Goal: Task Accomplishment & Management: Manage account settings

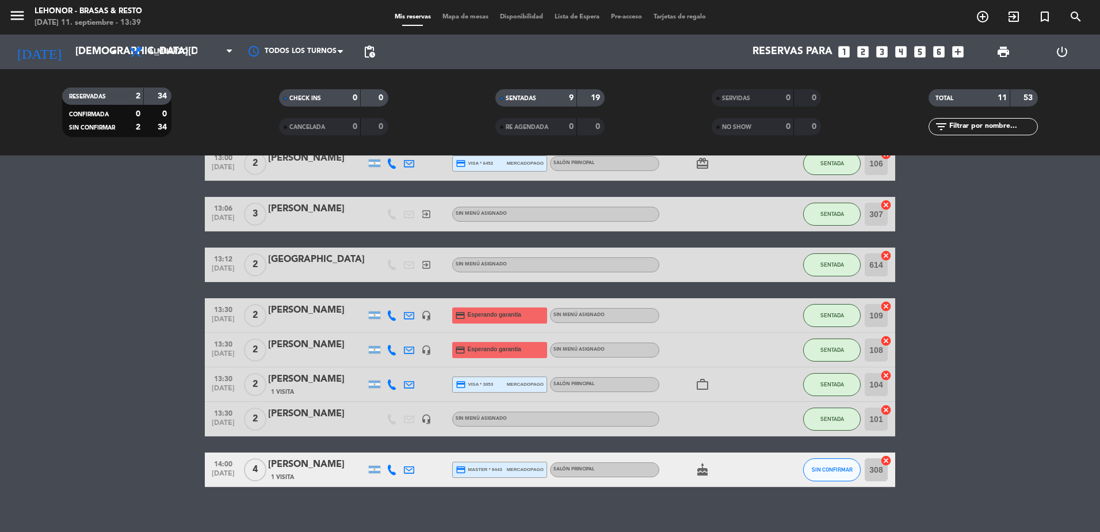
scroll to position [211, 0]
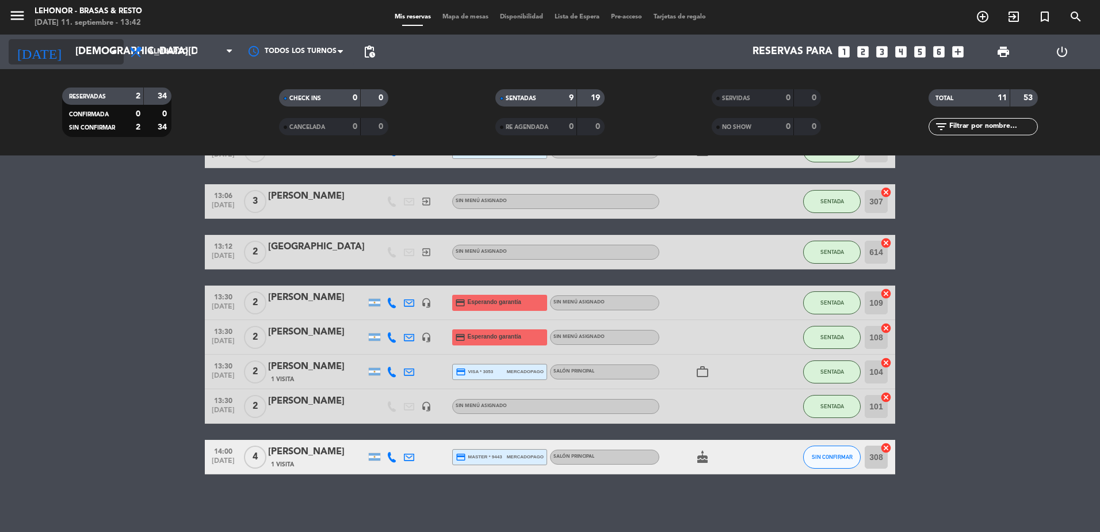
click at [100, 48] on input "[DEMOGRAPHIC_DATA][DATE]" at bounding box center [136, 51] width 133 height 23
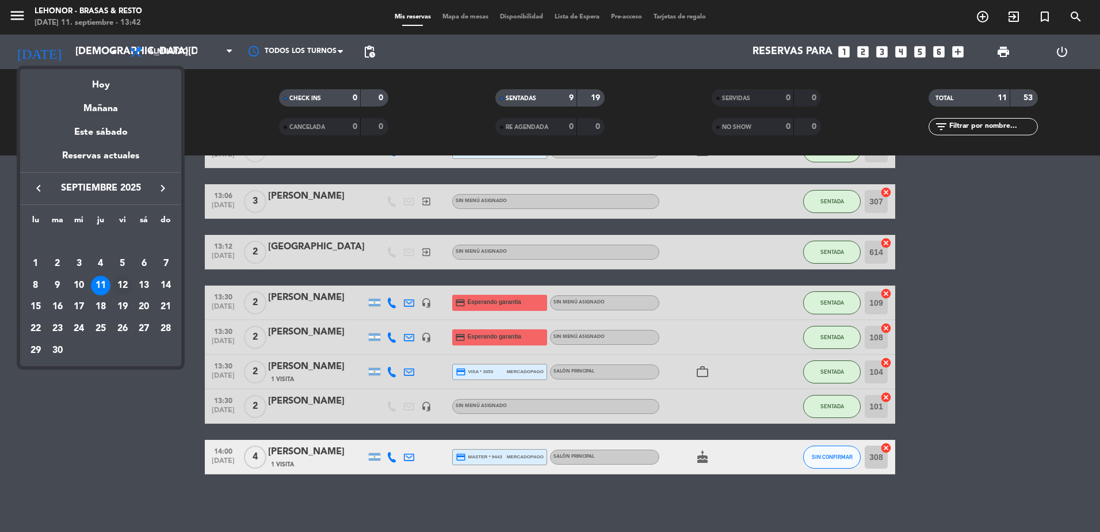
click at [123, 287] on div "12" at bounding box center [123, 286] width 20 height 20
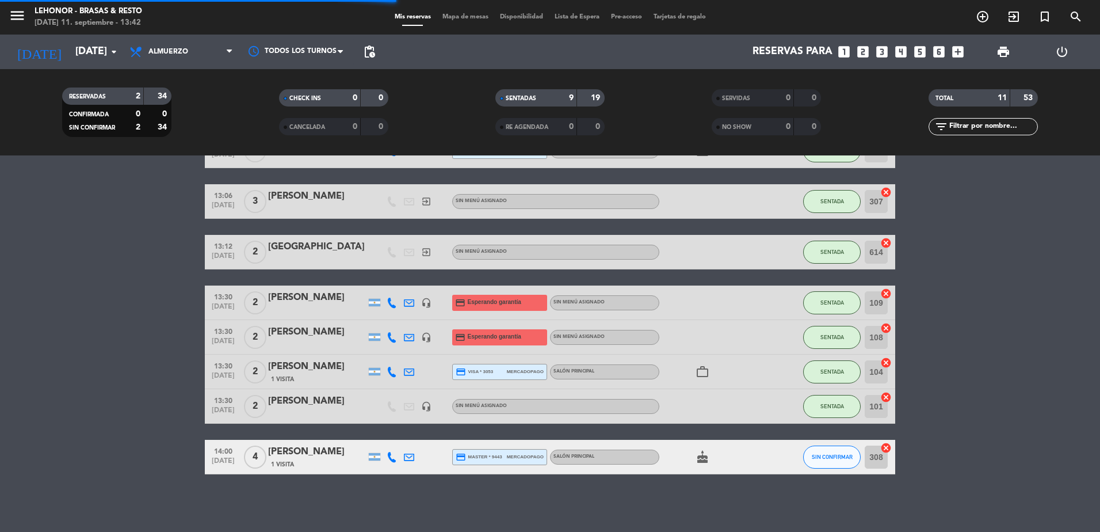
scroll to position [0, 0]
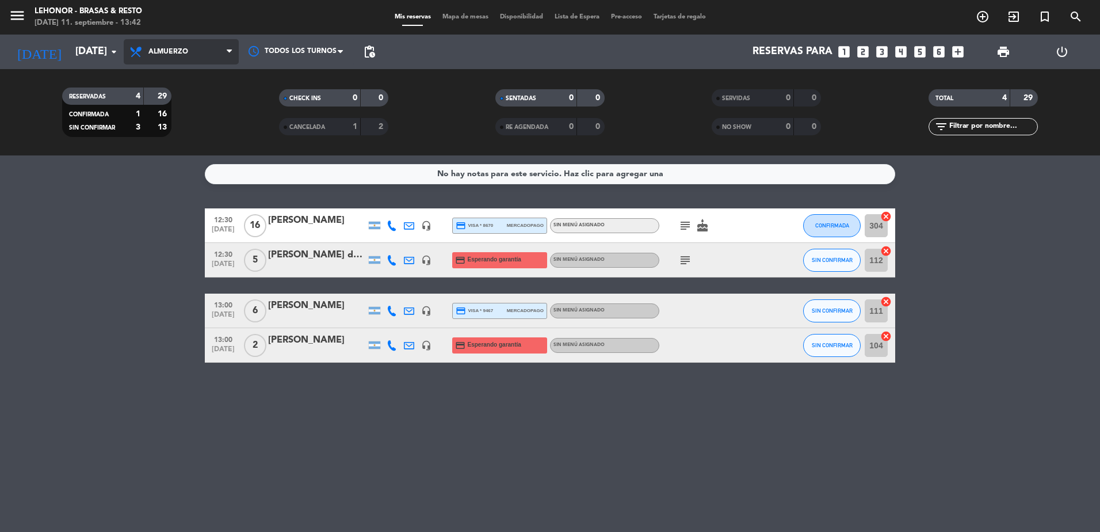
click at [195, 55] on span "Almuerzo" at bounding box center [181, 51] width 115 height 25
click at [100, 48] on input "[DATE]" at bounding box center [136, 51] width 133 height 23
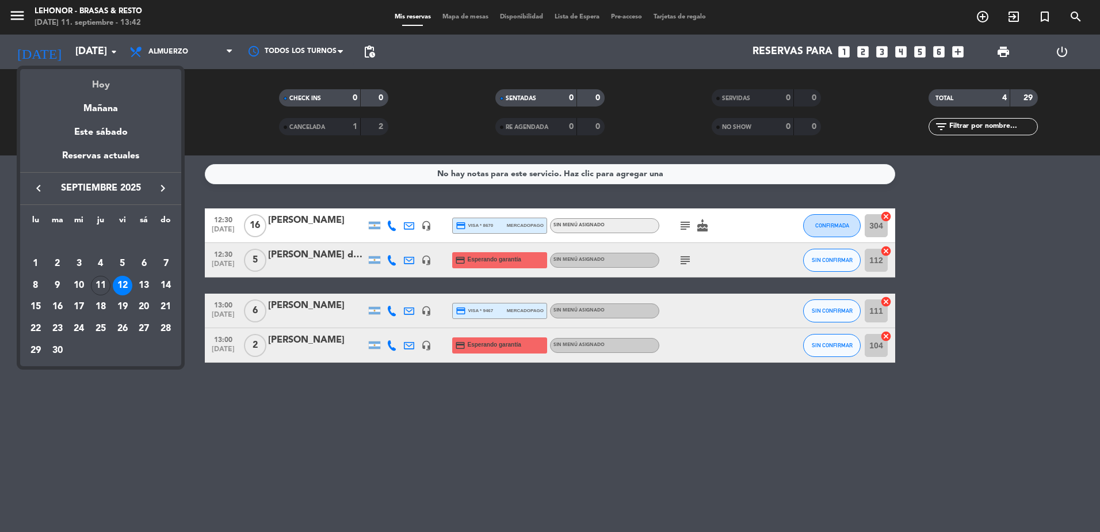
click at [109, 80] on div "Hoy" at bounding box center [100, 81] width 161 height 24
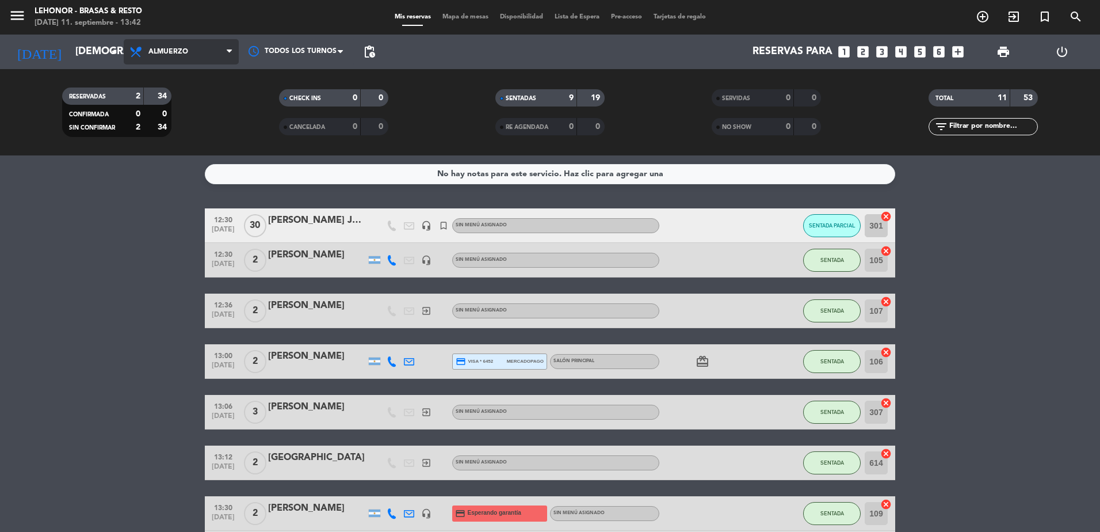
click at [155, 48] on span "Almuerzo" at bounding box center [168, 52] width 40 height 8
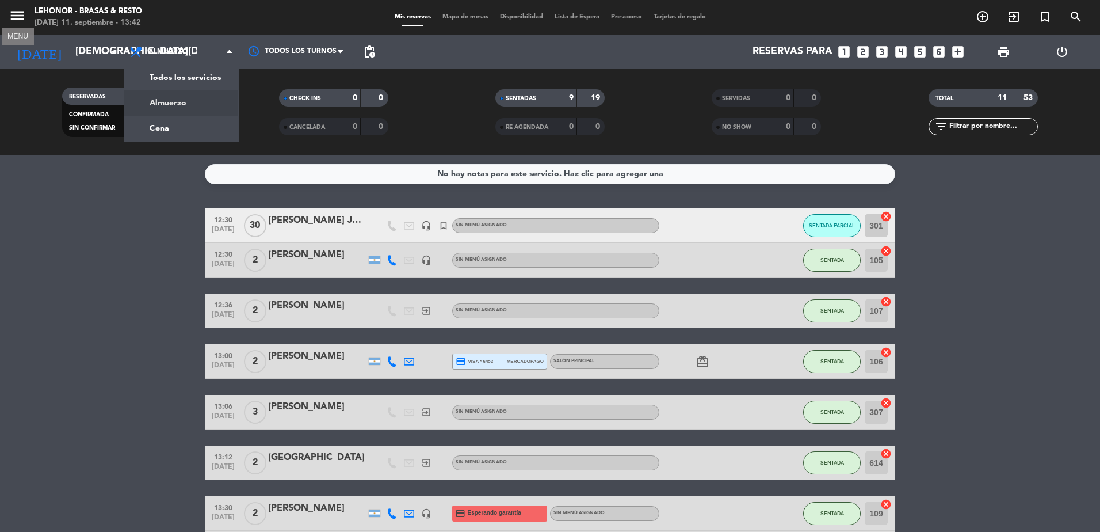
click at [22, 12] on icon "menu" at bounding box center [17, 15] width 17 height 17
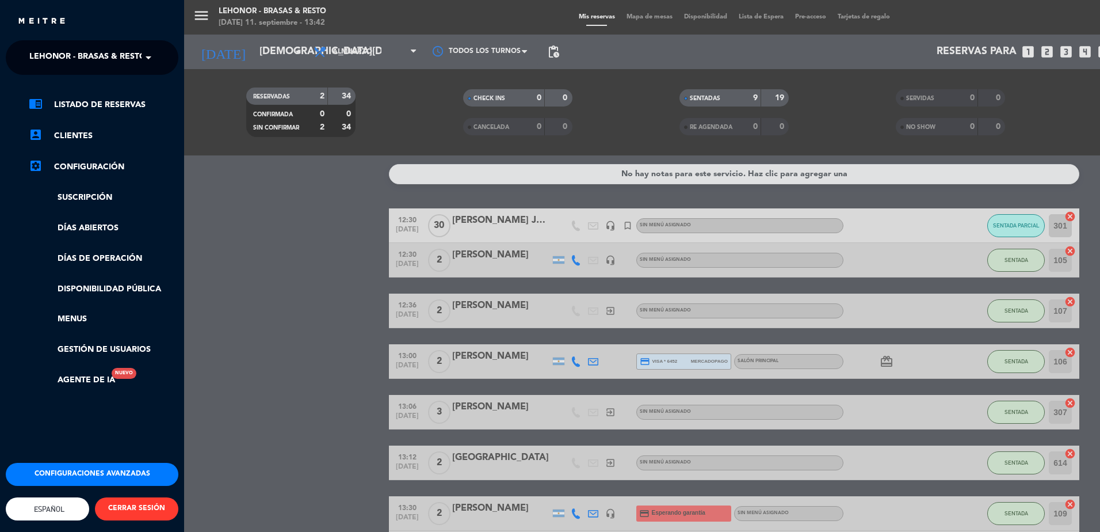
click at [81, 56] on span "Lehonor - Brasas & Resto" at bounding box center [87, 57] width 117 height 24
click at [98, 103] on span "Lehonor - Winebar" at bounding box center [55, 106] width 86 height 13
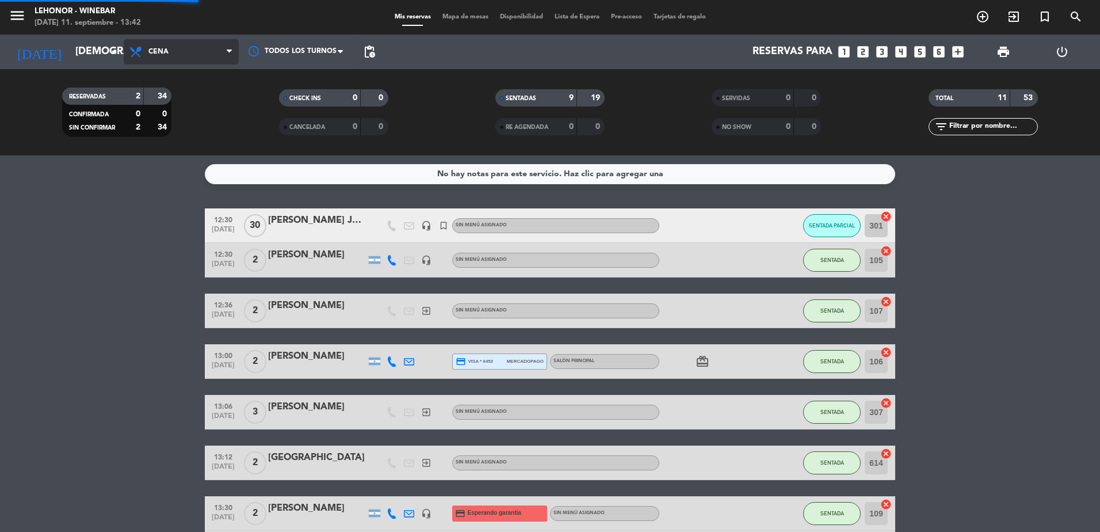
click at [192, 54] on span "Cena" at bounding box center [181, 51] width 115 height 25
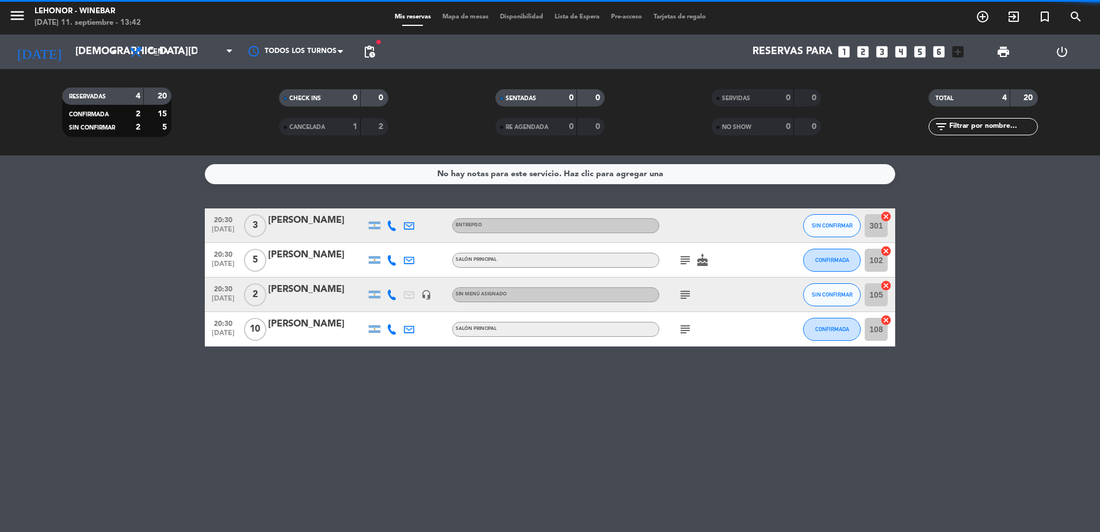
click at [129, 228] on bookings-row "20:30 [DATE] 3 [PERSON_NAME] ENTREPISO SIN CONFIRMAR 301 cancel 20:30 [DATE] 5 …" at bounding box center [550, 277] width 1100 height 138
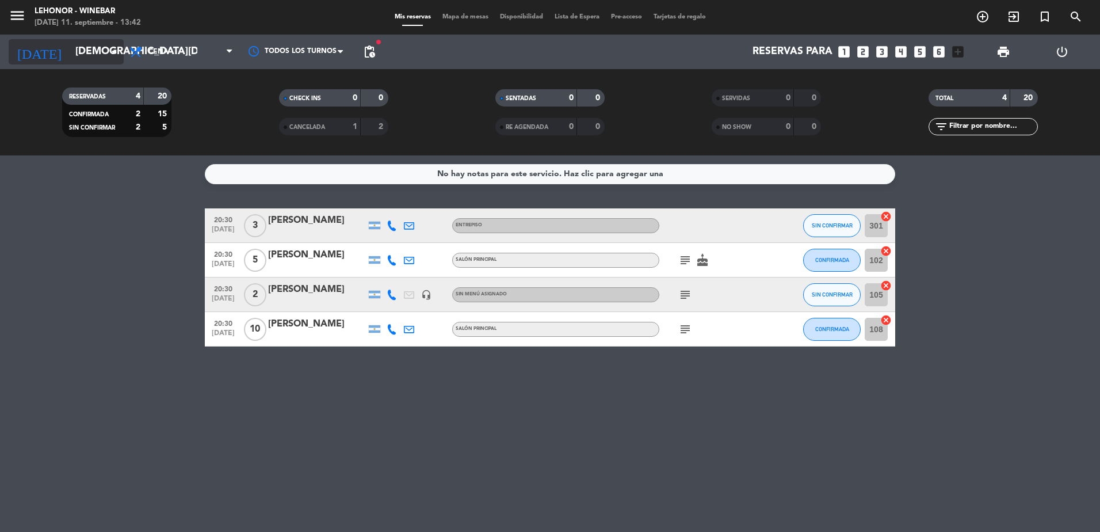
click at [101, 45] on input "[DEMOGRAPHIC_DATA][DATE]" at bounding box center [136, 51] width 133 height 23
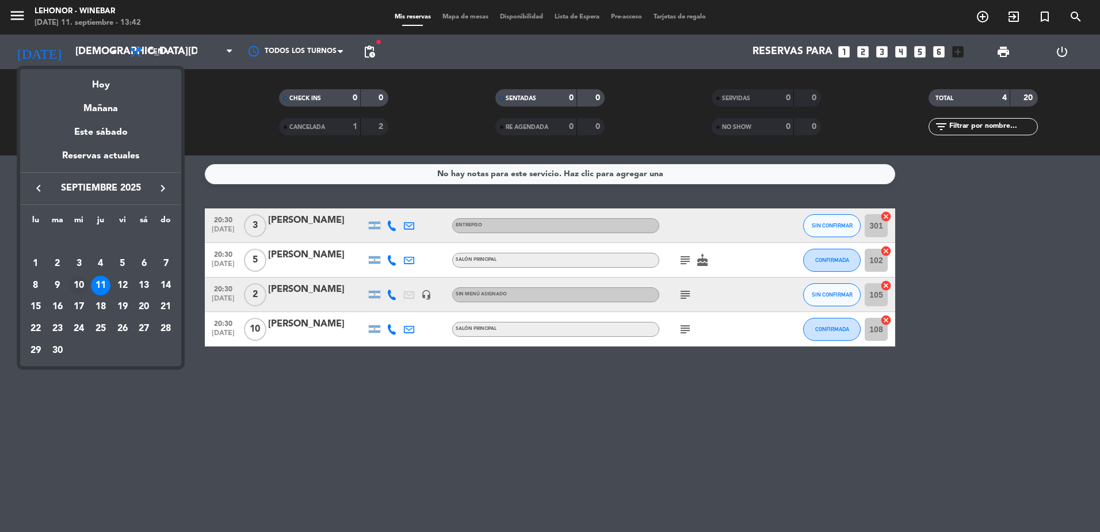
click at [79, 280] on div "10" at bounding box center [79, 286] width 20 height 20
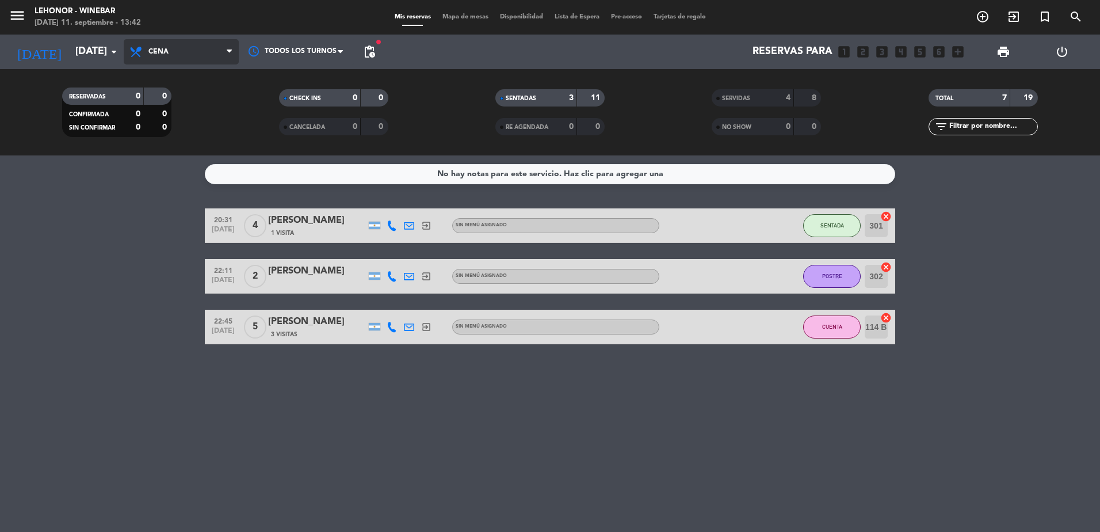
click at [171, 48] on span "Cena" at bounding box center [181, 51] width 115 height 25
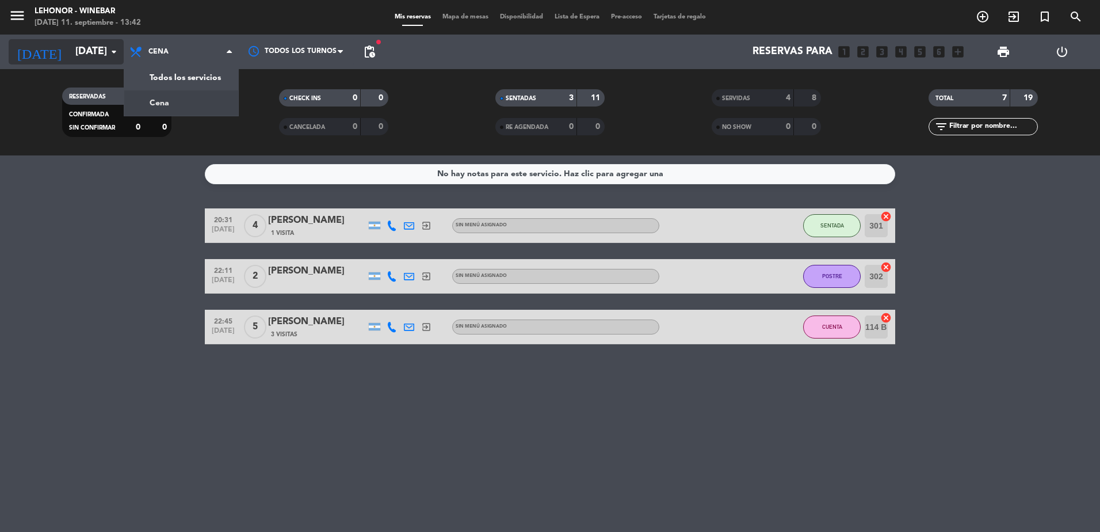
click at [117, 45] on icon "arrow_drop_down" at bounding box center [114, 52] width 14 height 14
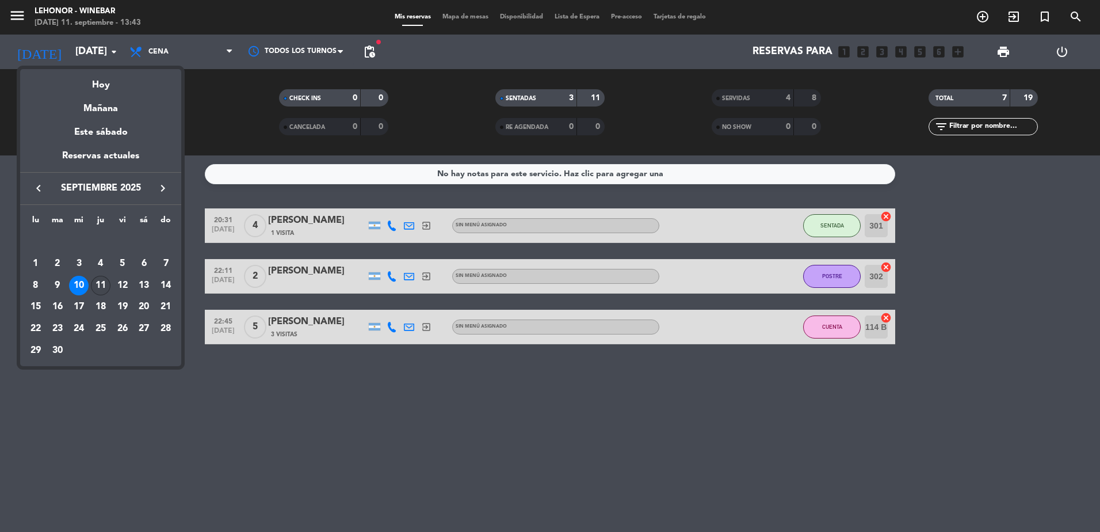
click at [101, 278] on div "11" at bounding box center [101, 286] width 20 height 20
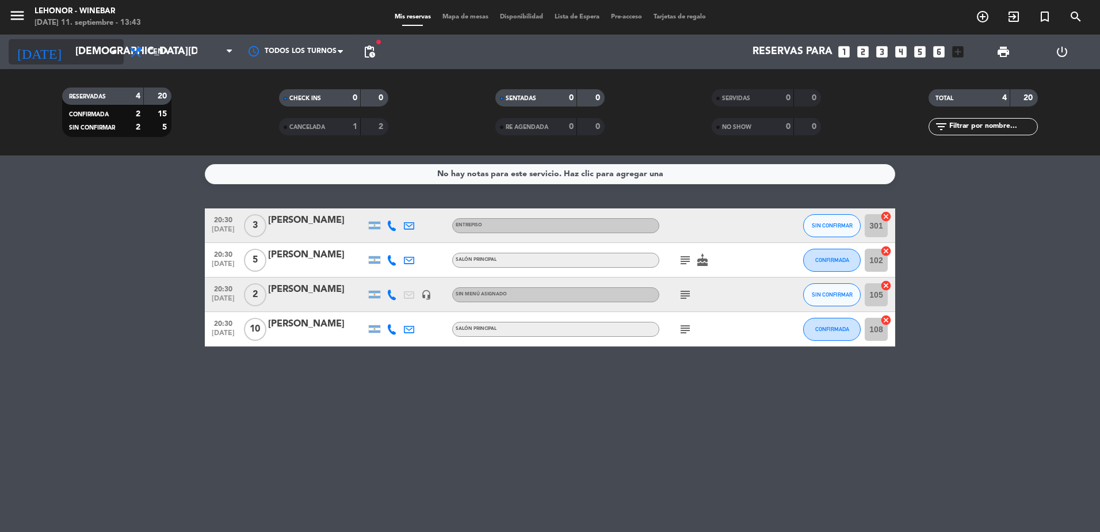
click at [110, 51] on icon "arrow_drop_down" at bounding box center [114, 52] width 14 height 14
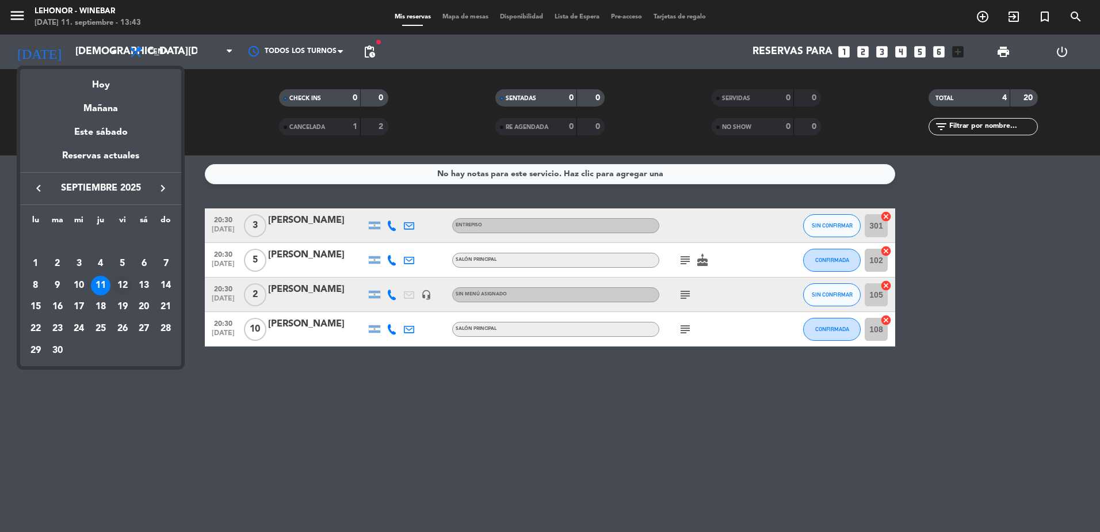
click at [121, 279] on div "12" at bounding box center [123, 286] width 20 height 20
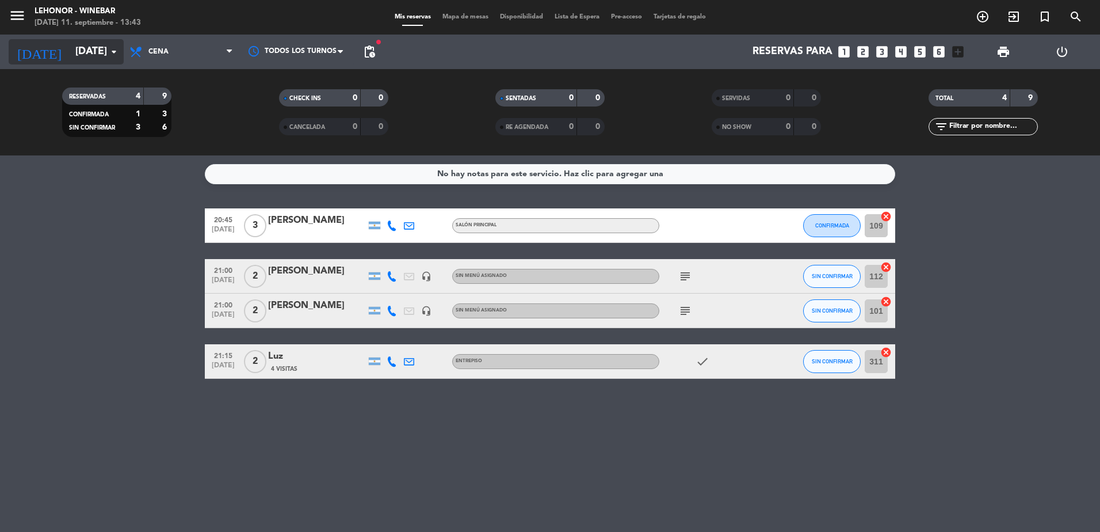
click at [107, 51] on icon "arrow_drop_down" at bounding box center [114, 52] width 14 height 14
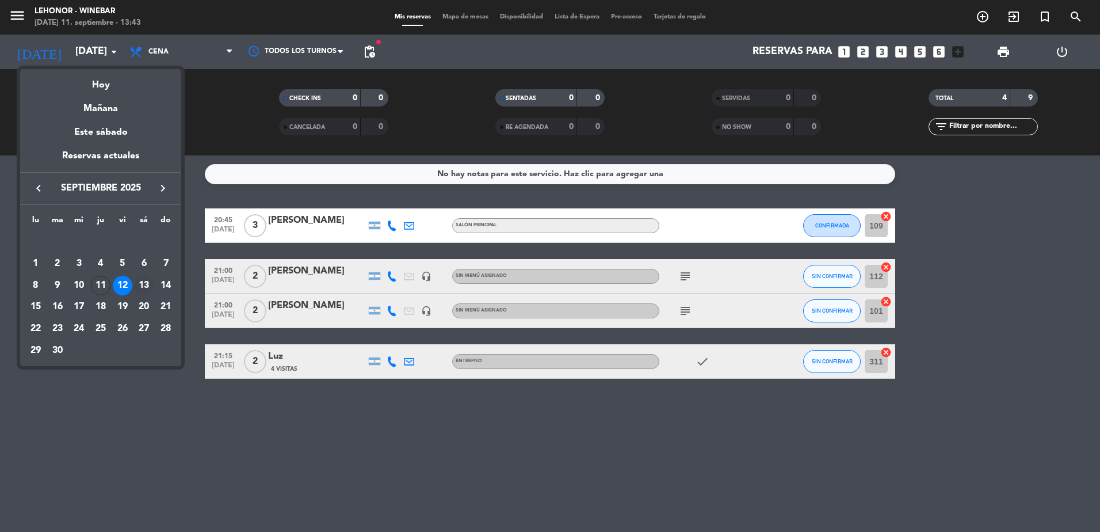
click at [146, 284] on div "13" at bounding box center [144, 286] width 20 height 20
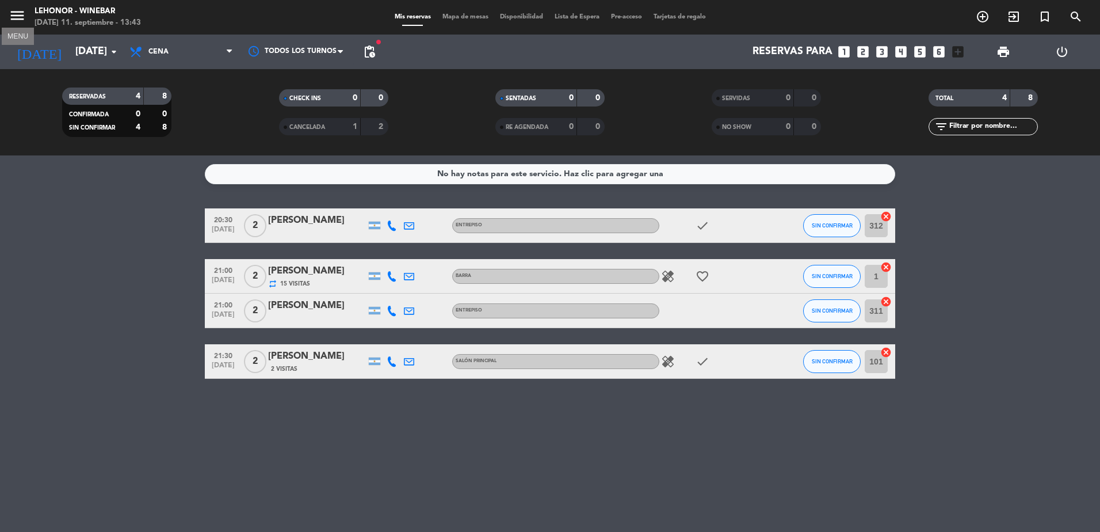
click at [22, 13] on icon "menu" at bounding box center [17, 15] width 17 height 17
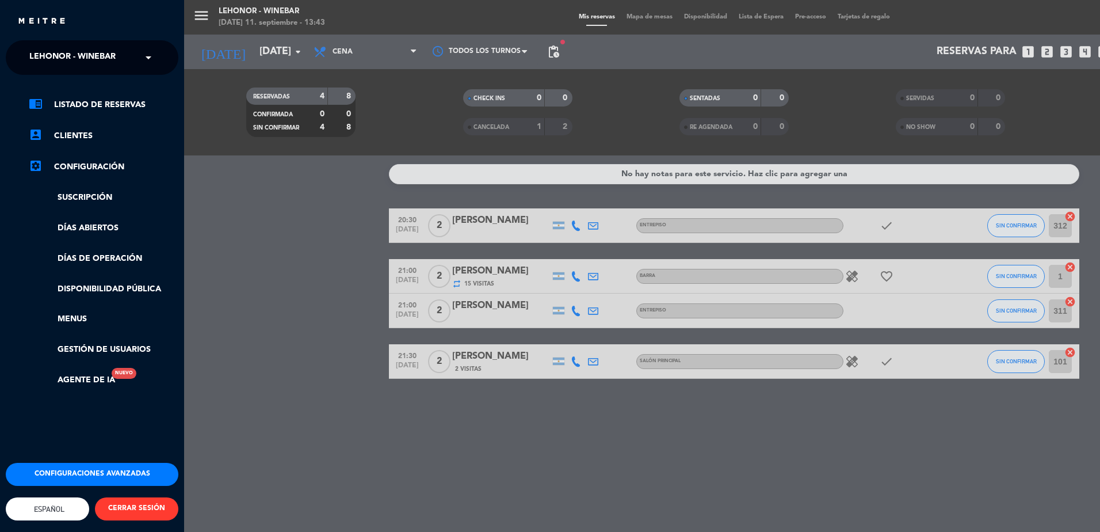
click at [98, 64] on span "Lehonor - Winebar" at bounding box center [72, 57] width 86 height 24
click at [96, 91] on span "Lehonor - Brasas & Resto" at bounding box center [70, 88] width 117 height 13
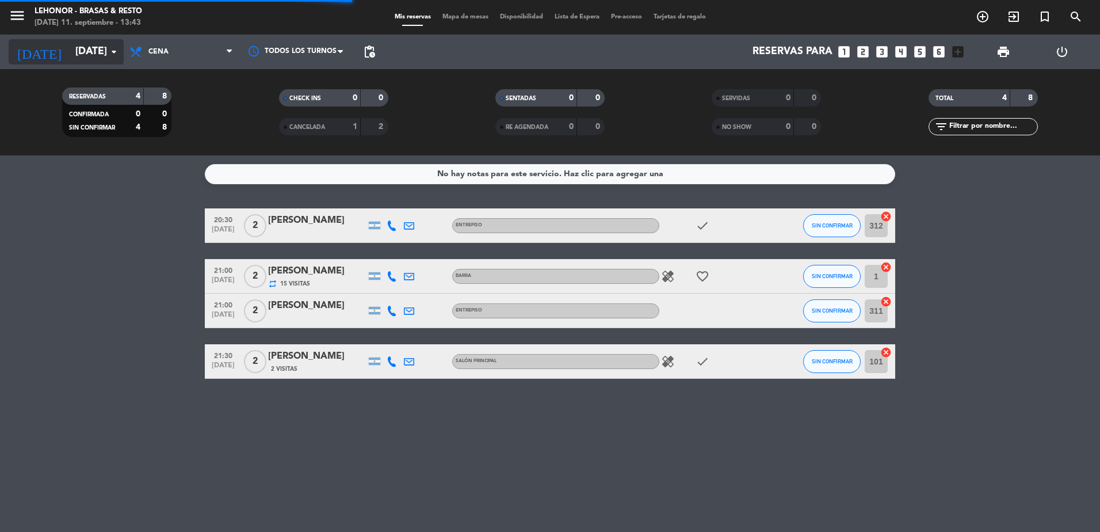
click at [109, 44] on input "[DATE]" at bounding box center [136, 51] width 133 height 23
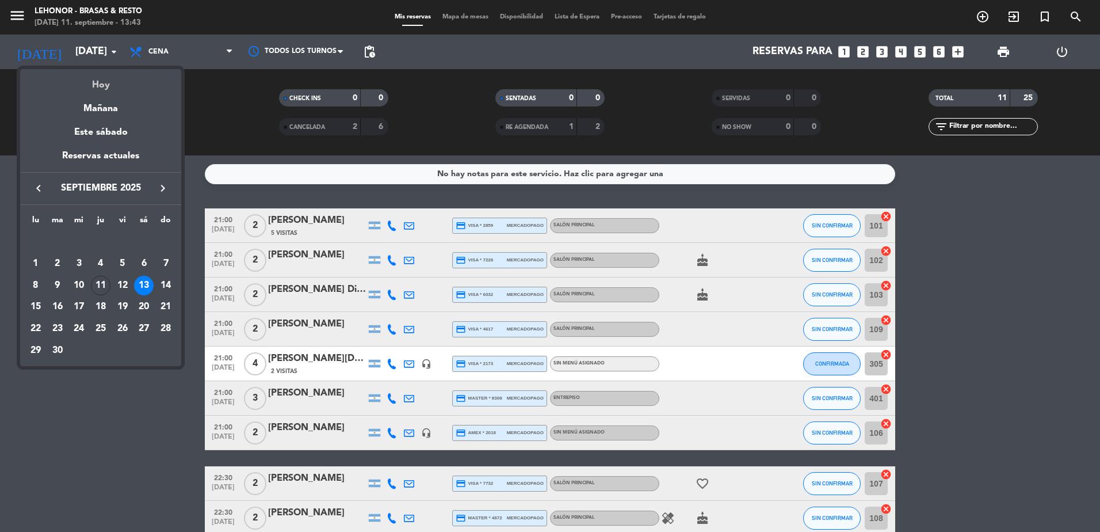
click at [99, 81] on div "Hoy" at bounding box center [100, 81] width 161 height 24
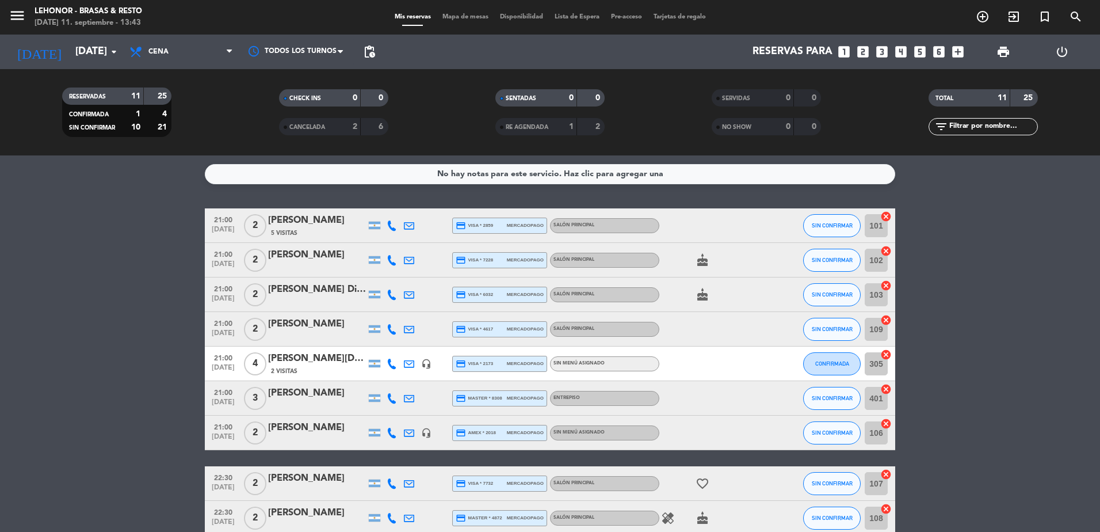
type input "[DEMOGRAPHIC_DATA][DATE]"
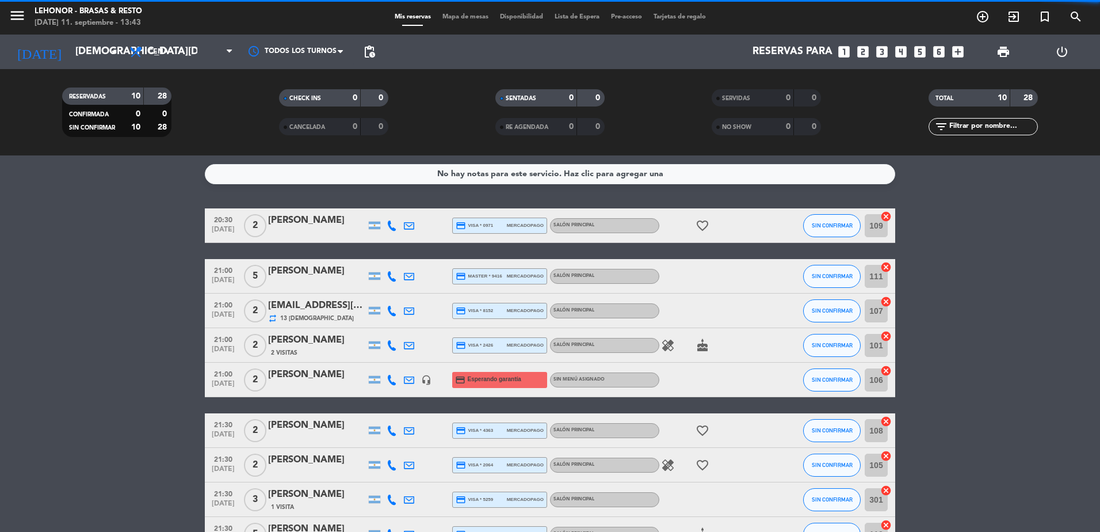
click at [192, 52] on span "Cena" at bounding box center [181, 51] width 115 height 25
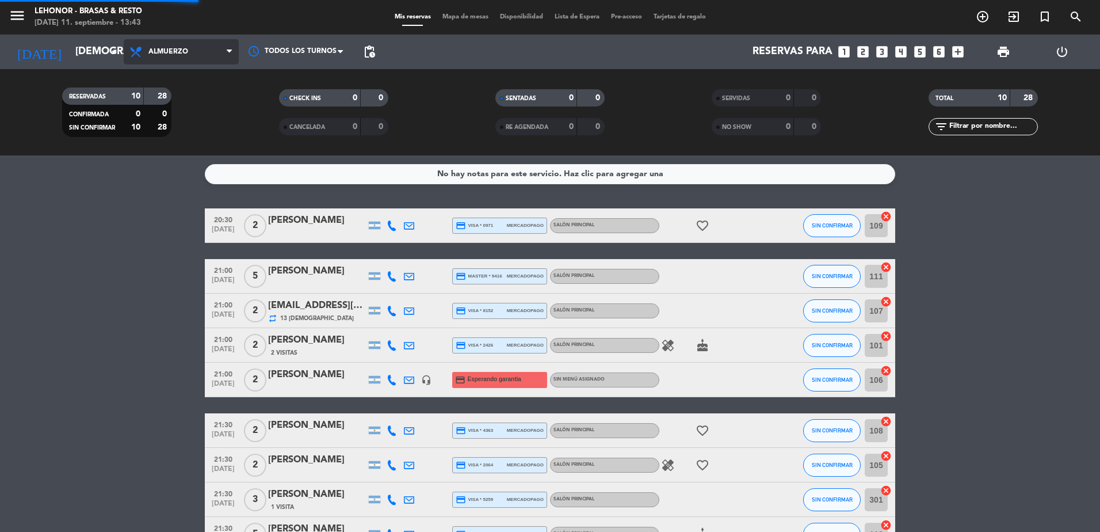
click at [182, 96] on div "menu [PERSON_NAME] - Brasas & Resto [DATE] 11. septiembre - 13:43 Mis reservas …" at bounding box center [550, 77] width 1100 height 155
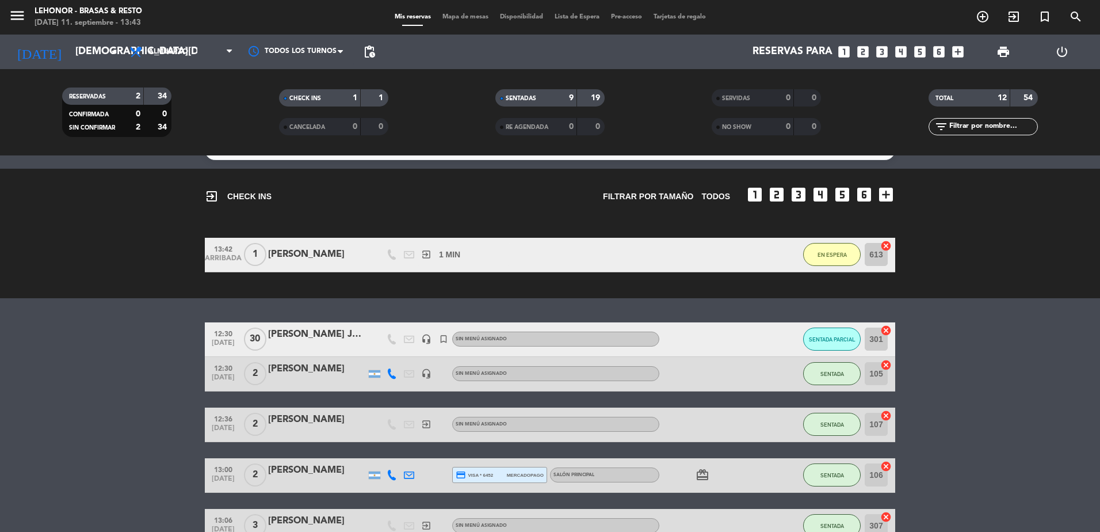
scroll to position [3, 0]
